Goal: Transaction & Acquisition: Purchase product/service

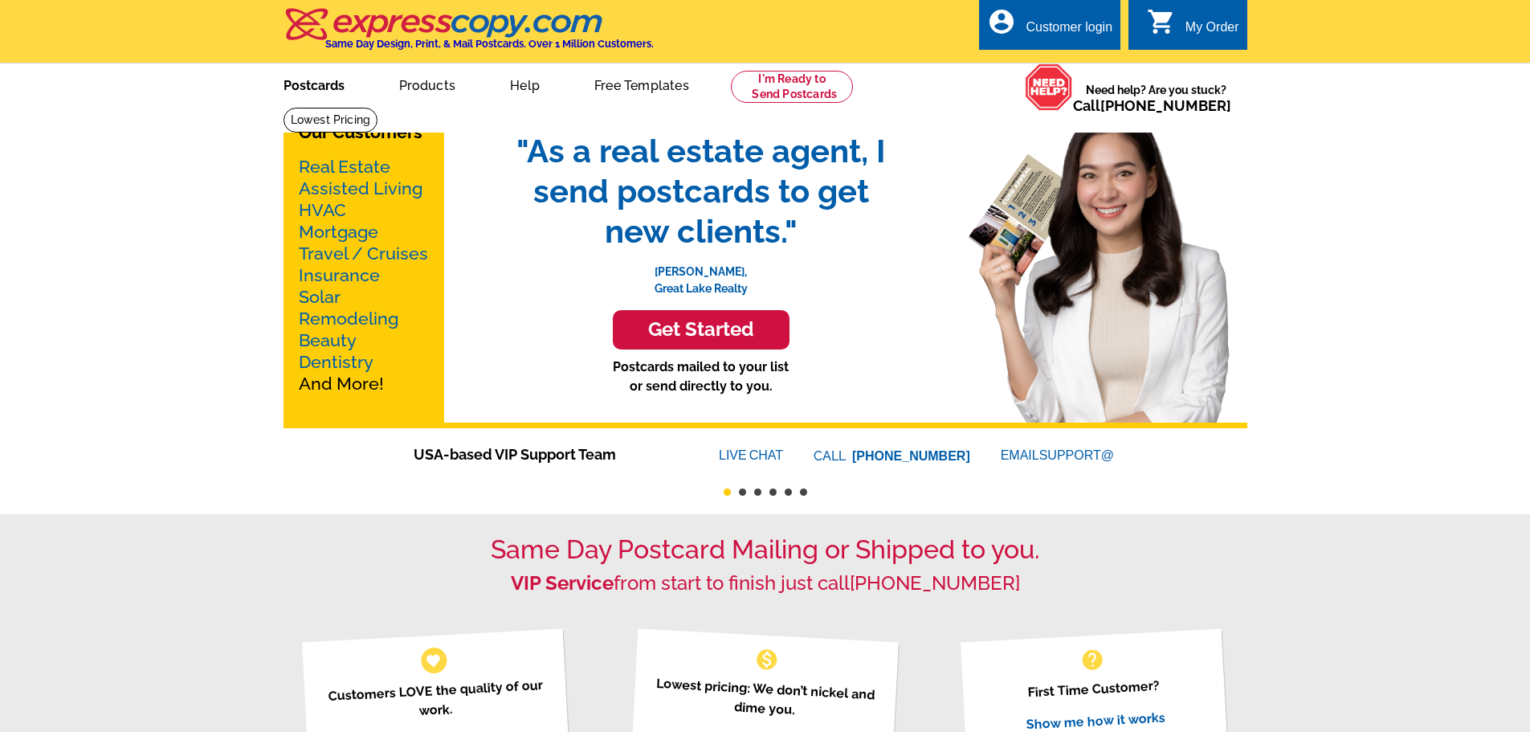
click at [318, 92] on link "Postcards" at bounding box center [314, 84] width 112 height 38
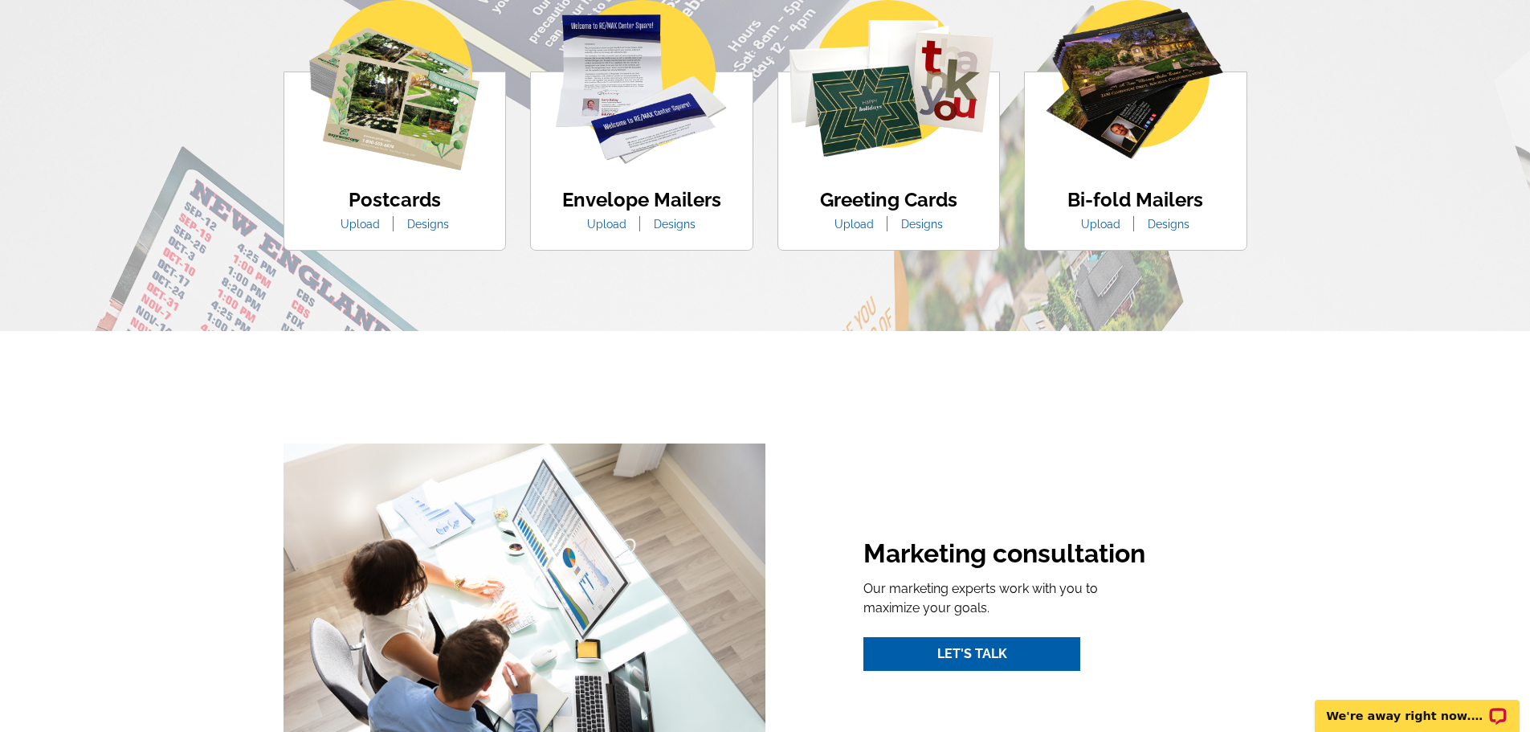
scroll to position [1071, 0]
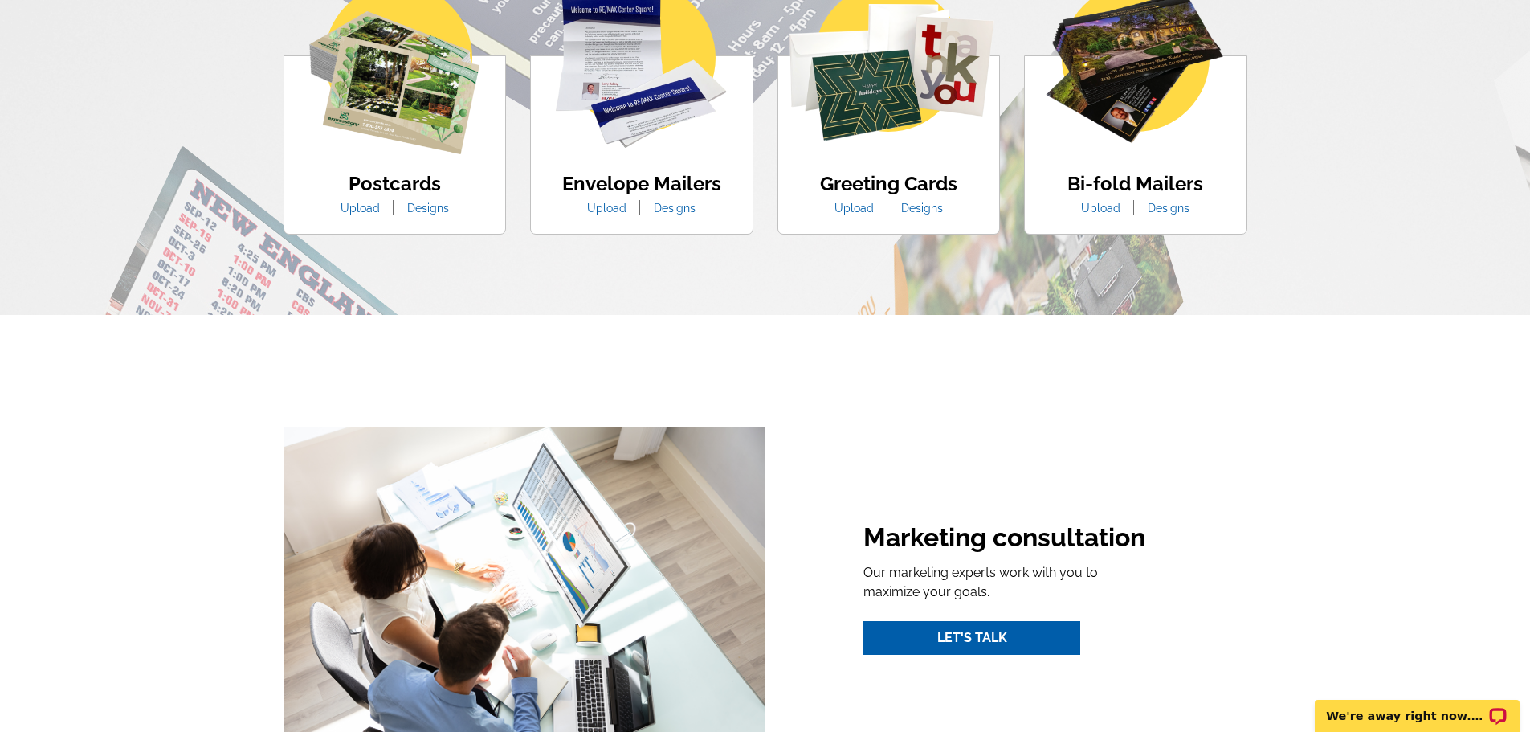
click at [433, 211] on link "Designs" at bounding box center [428, 208] width 66 height 13
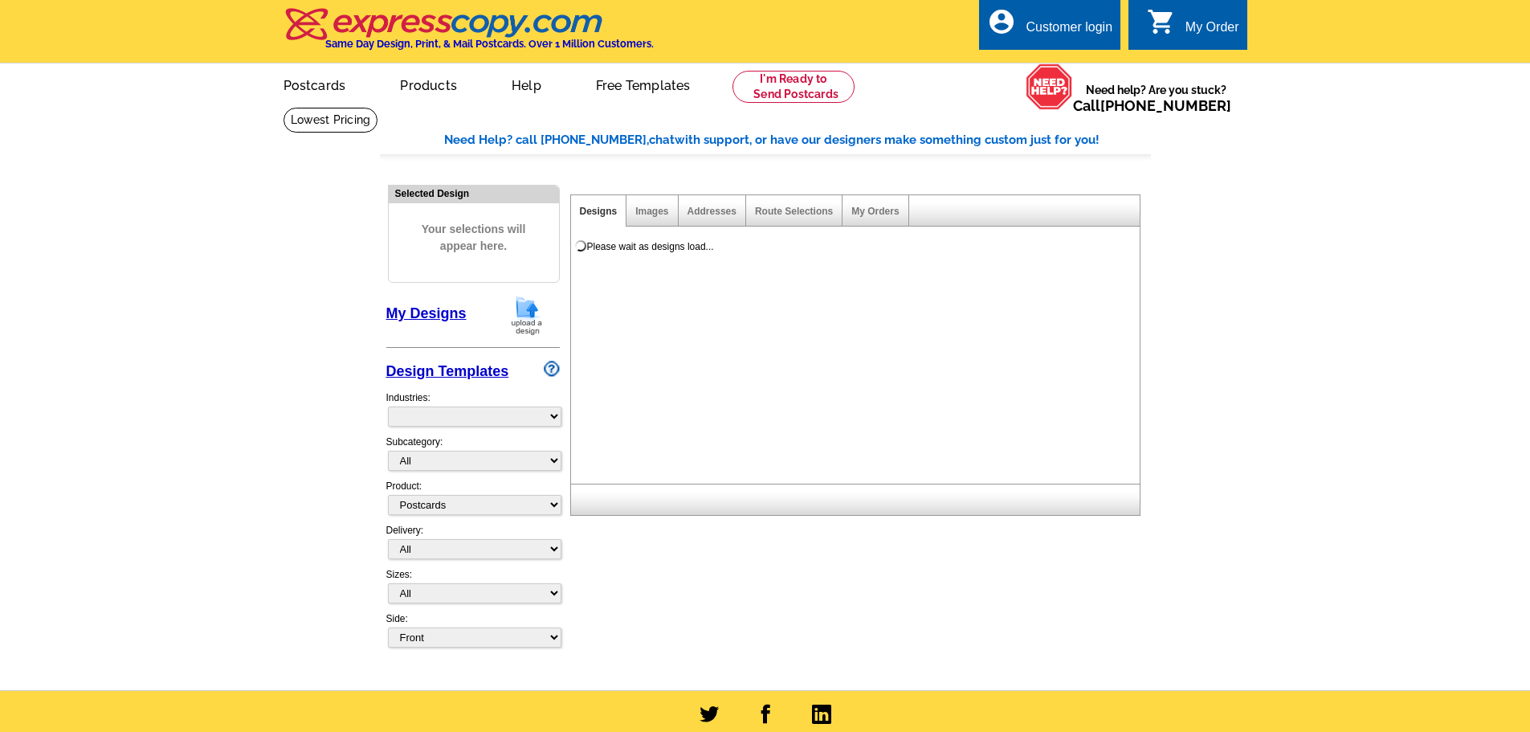
select select "1"
select select "971"
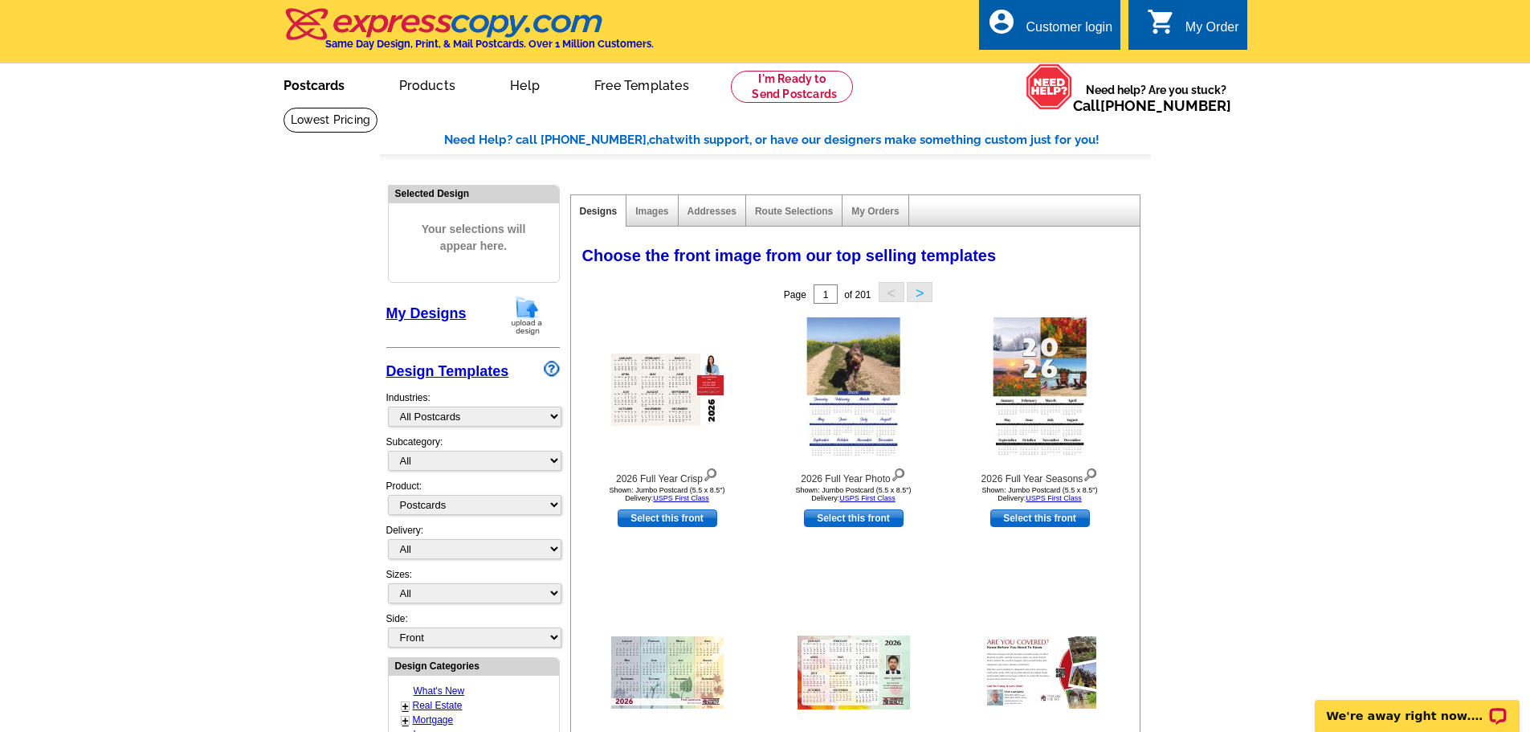
click at [333, 88] on link "Postcards" at bounding box center [314, 84] width 112 height 38
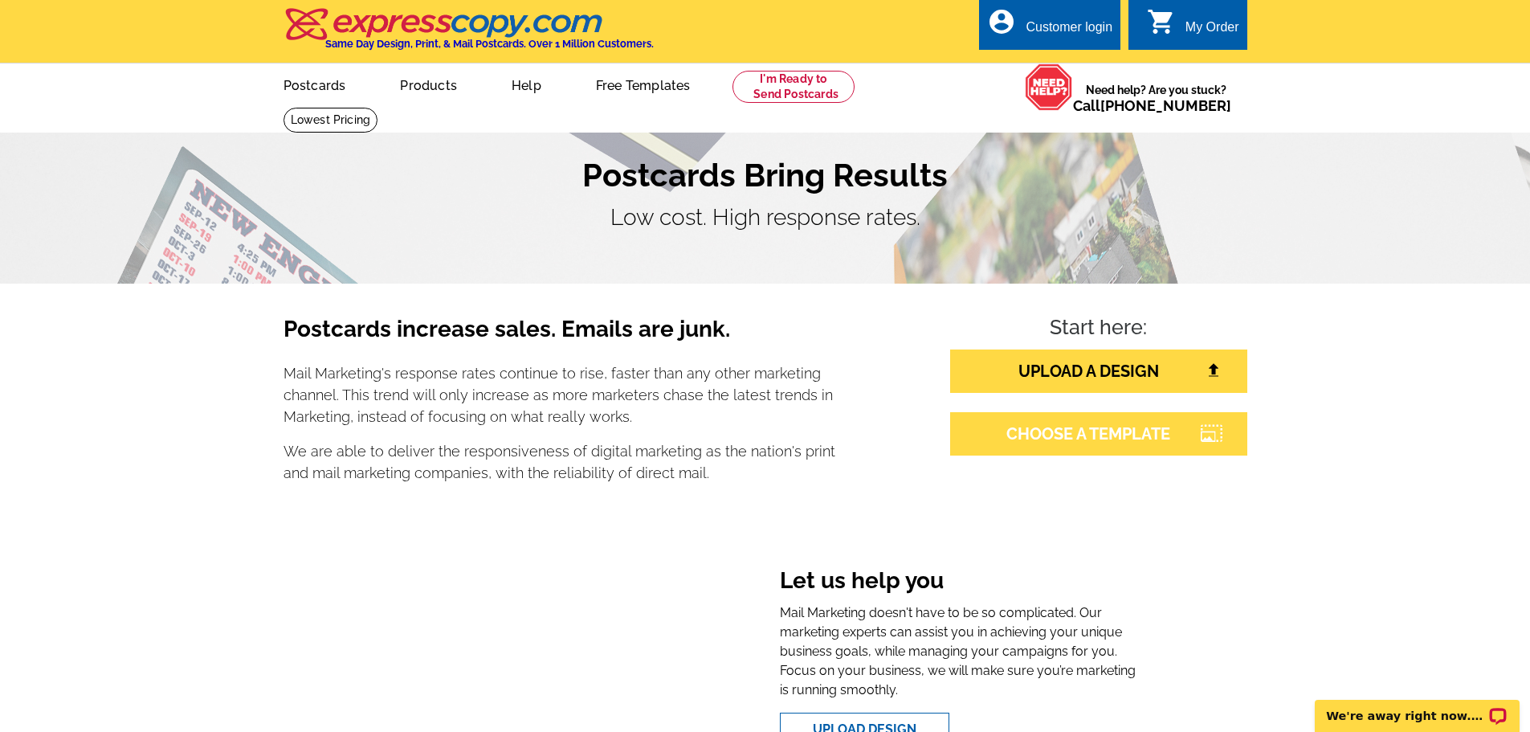
click at [1080, 443] on link "CHOOSE A TEMPLATE" at bounding box center [1098, 433] width 297 height 43
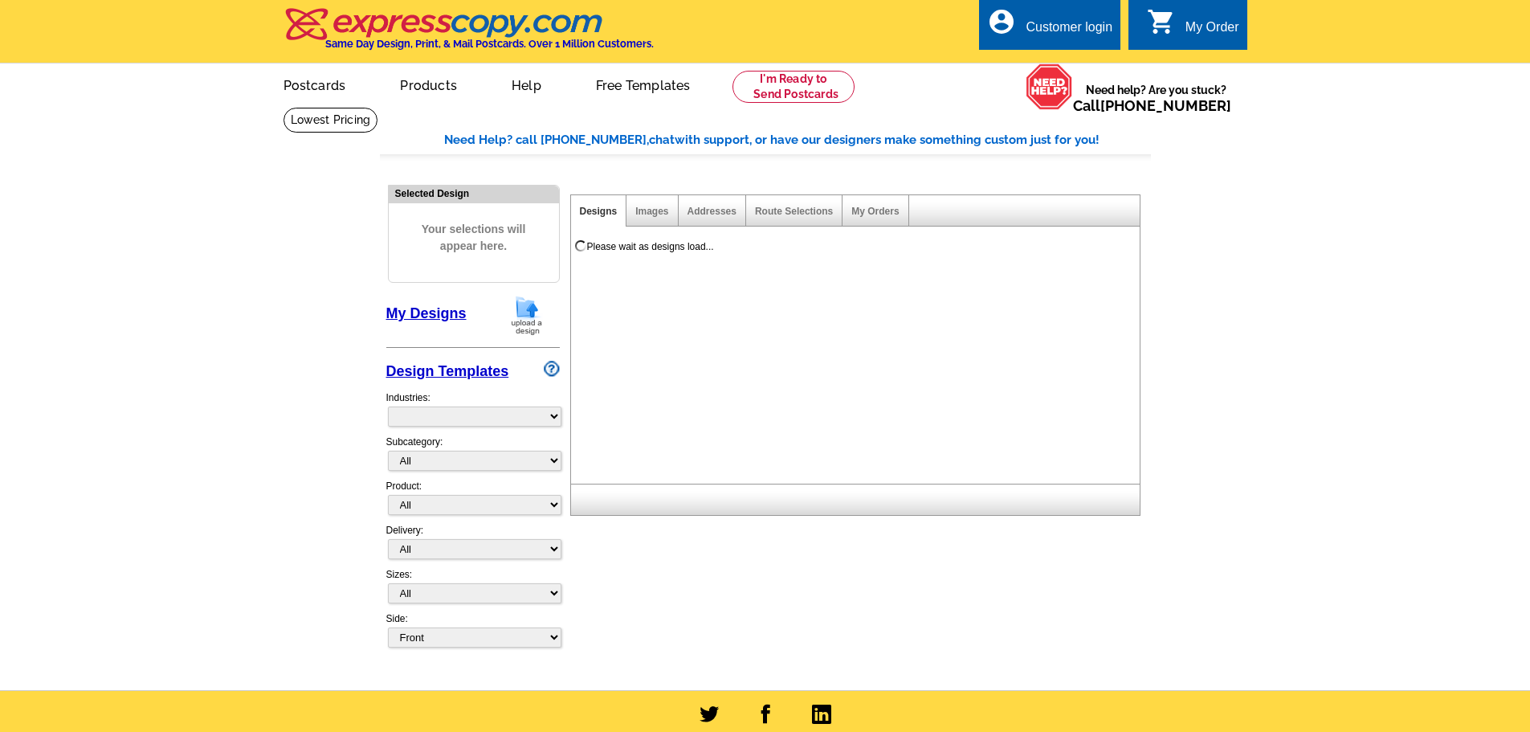
select select "785"
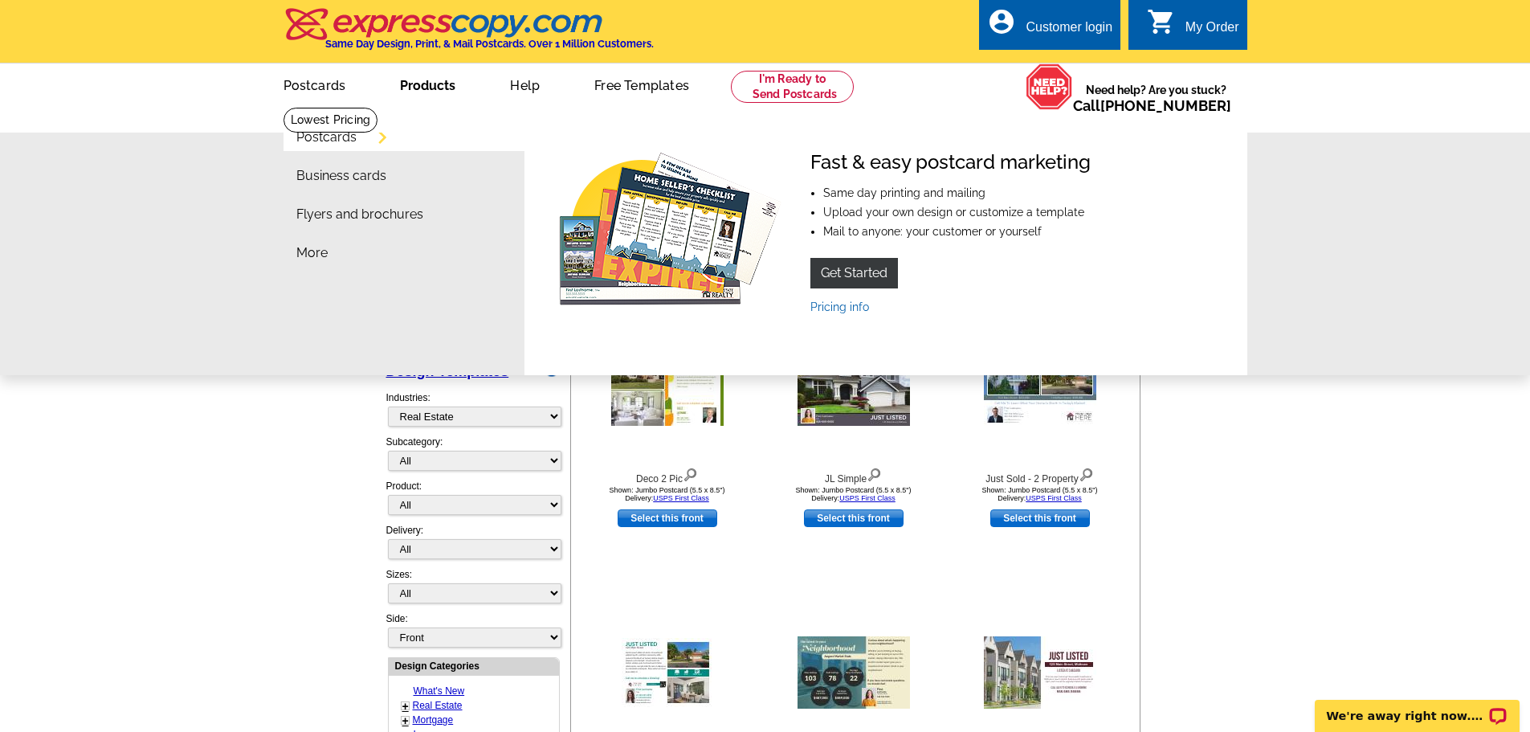
click at [351, 143] on link "Postcards" at bounding box center [326, 137] width 60 height 13
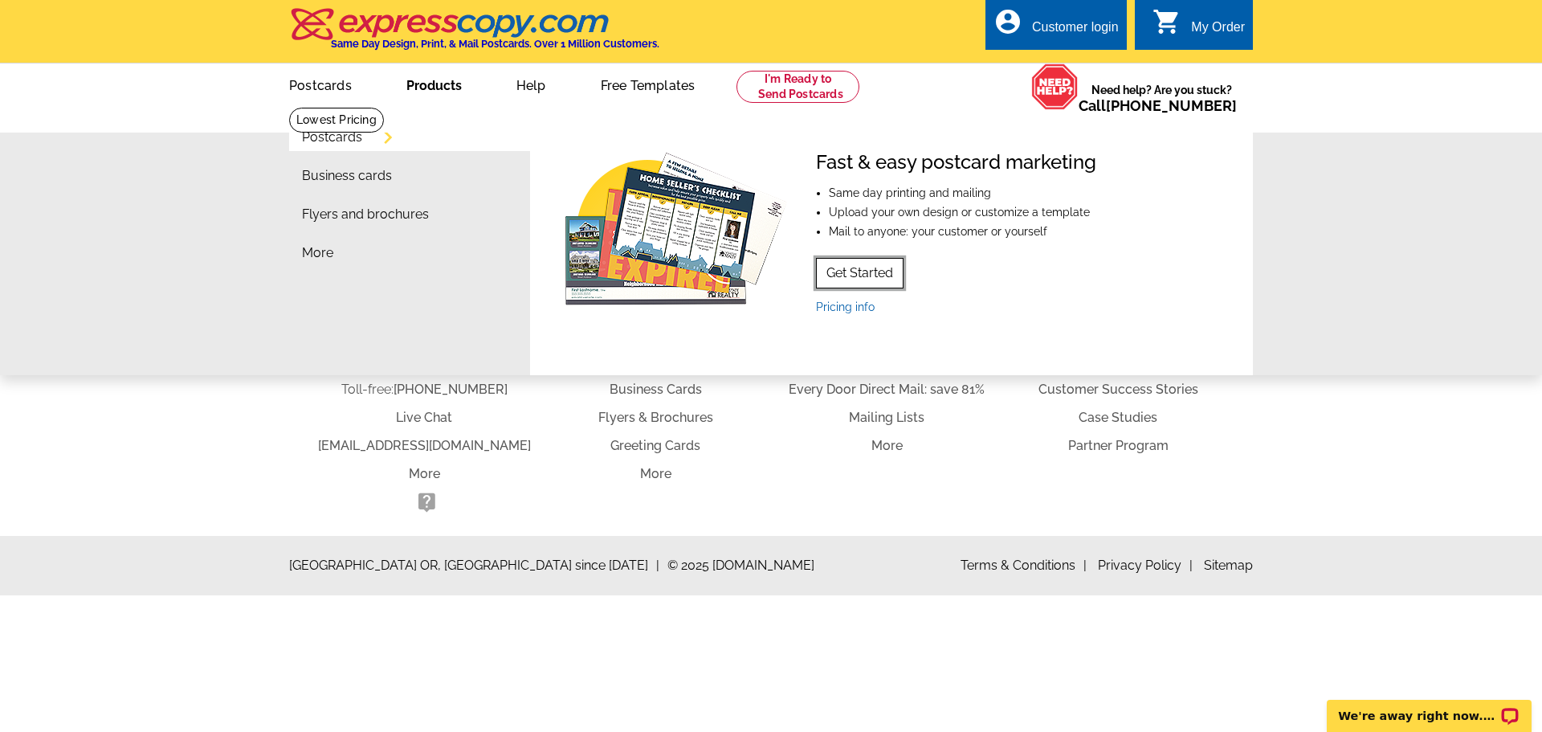
click at [863, 266] on link "Get Started" at bounding box center [860, 273] width 88 height 31
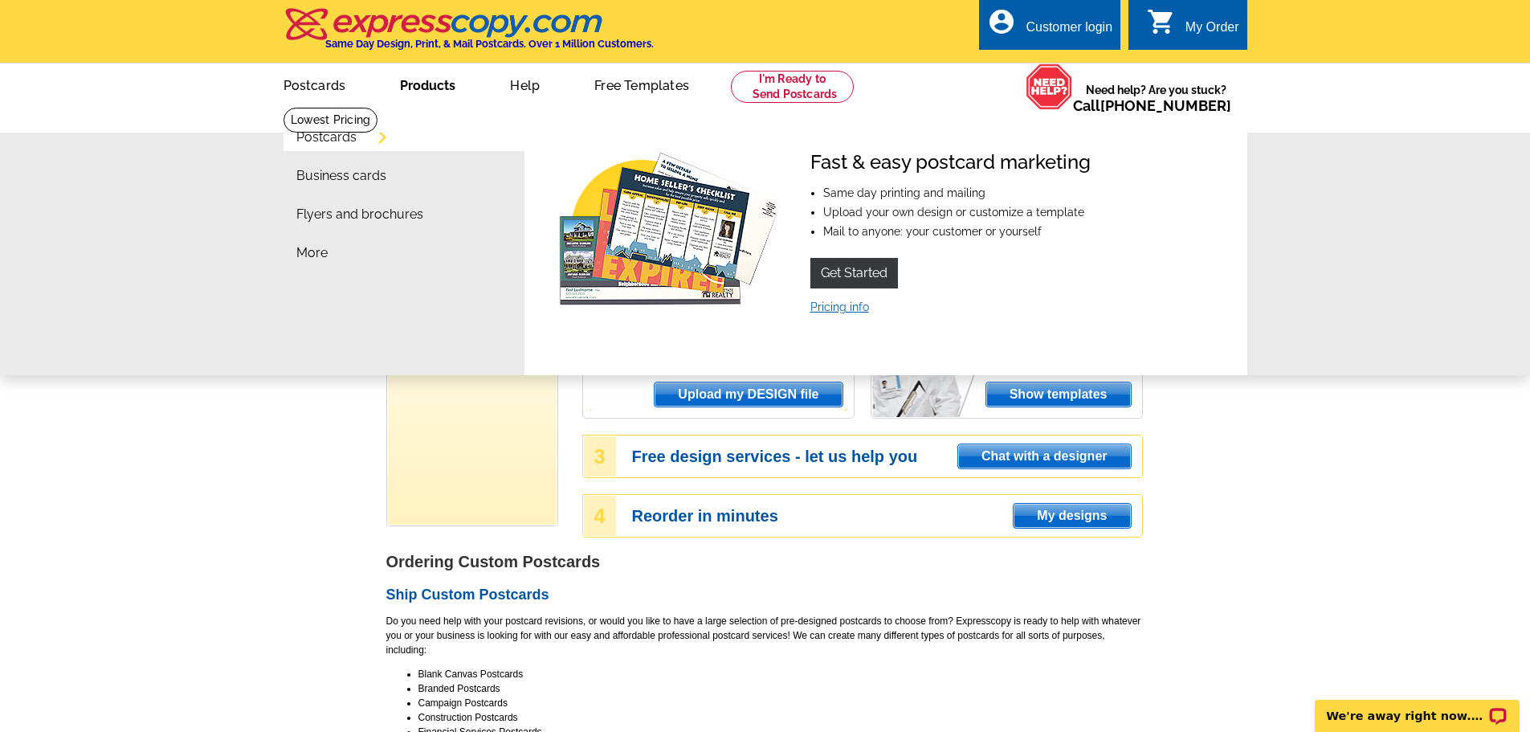
click at [826, 303] on link "Pricing info" at bounding box center [839, 306] width 59 height 13
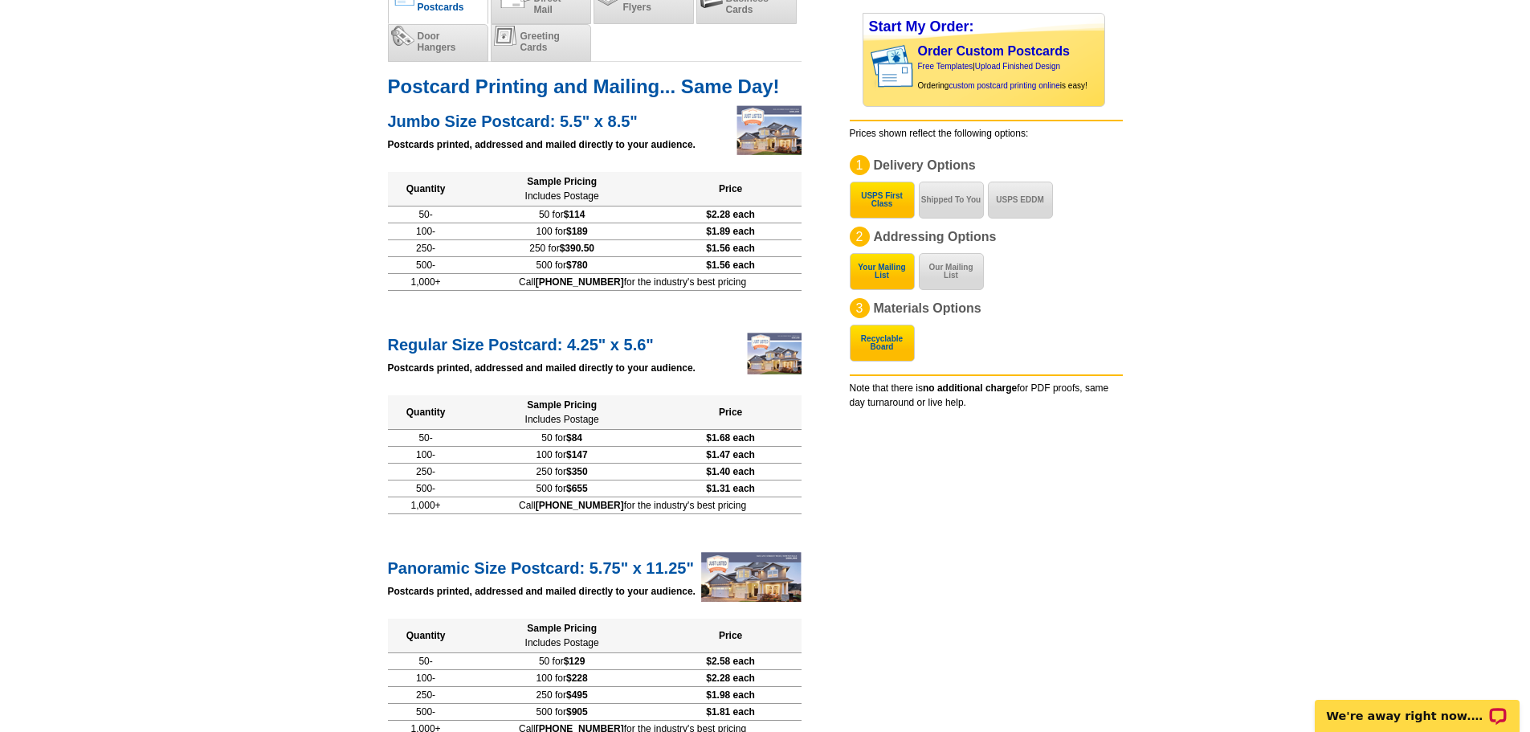
scroll to position [161, 0]
